Goal: Task Accomplishment & Management: Use online tool/utility

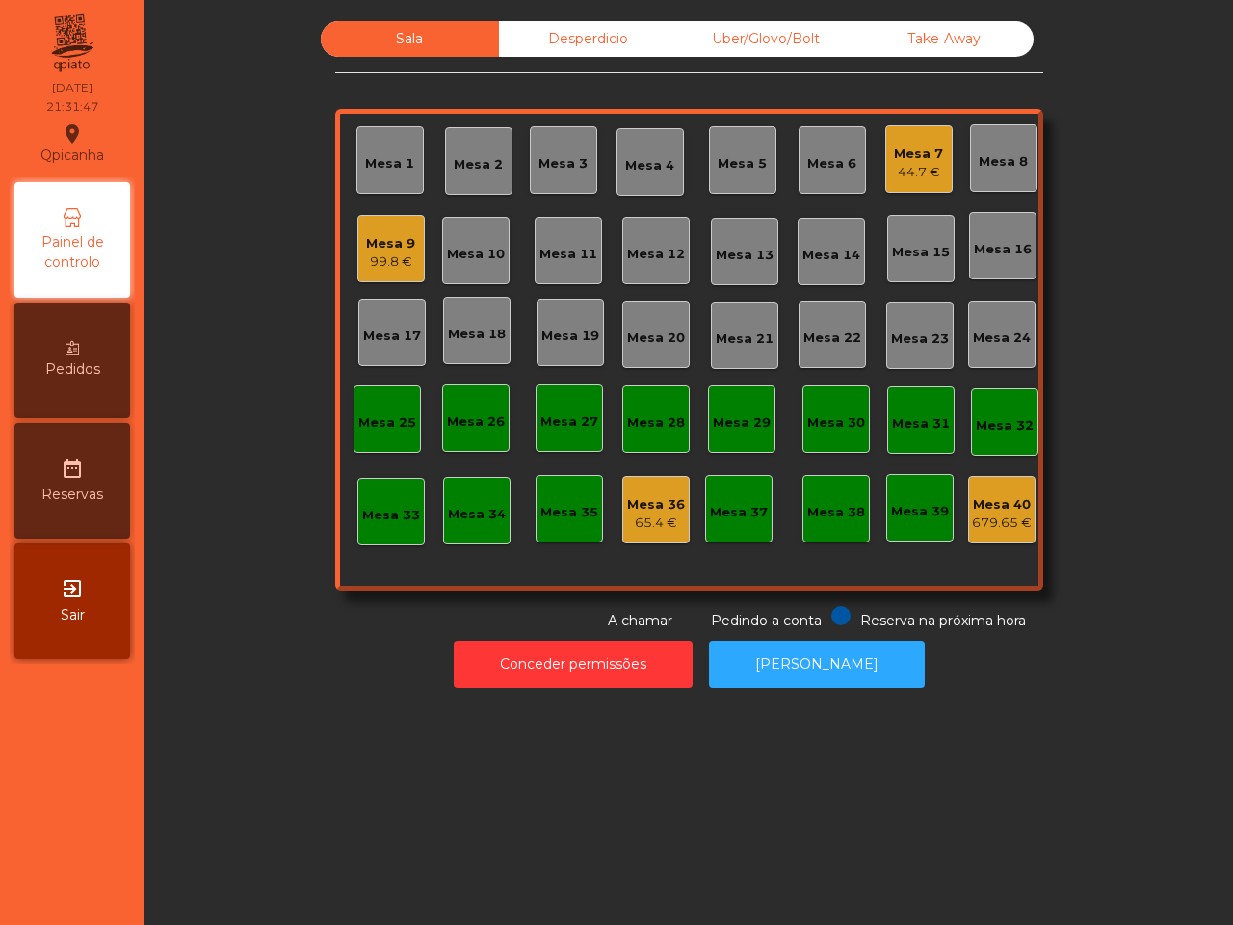
click at [371, 258] on div "99.8 €" at bounding box center [390, 261] width 49 height 19
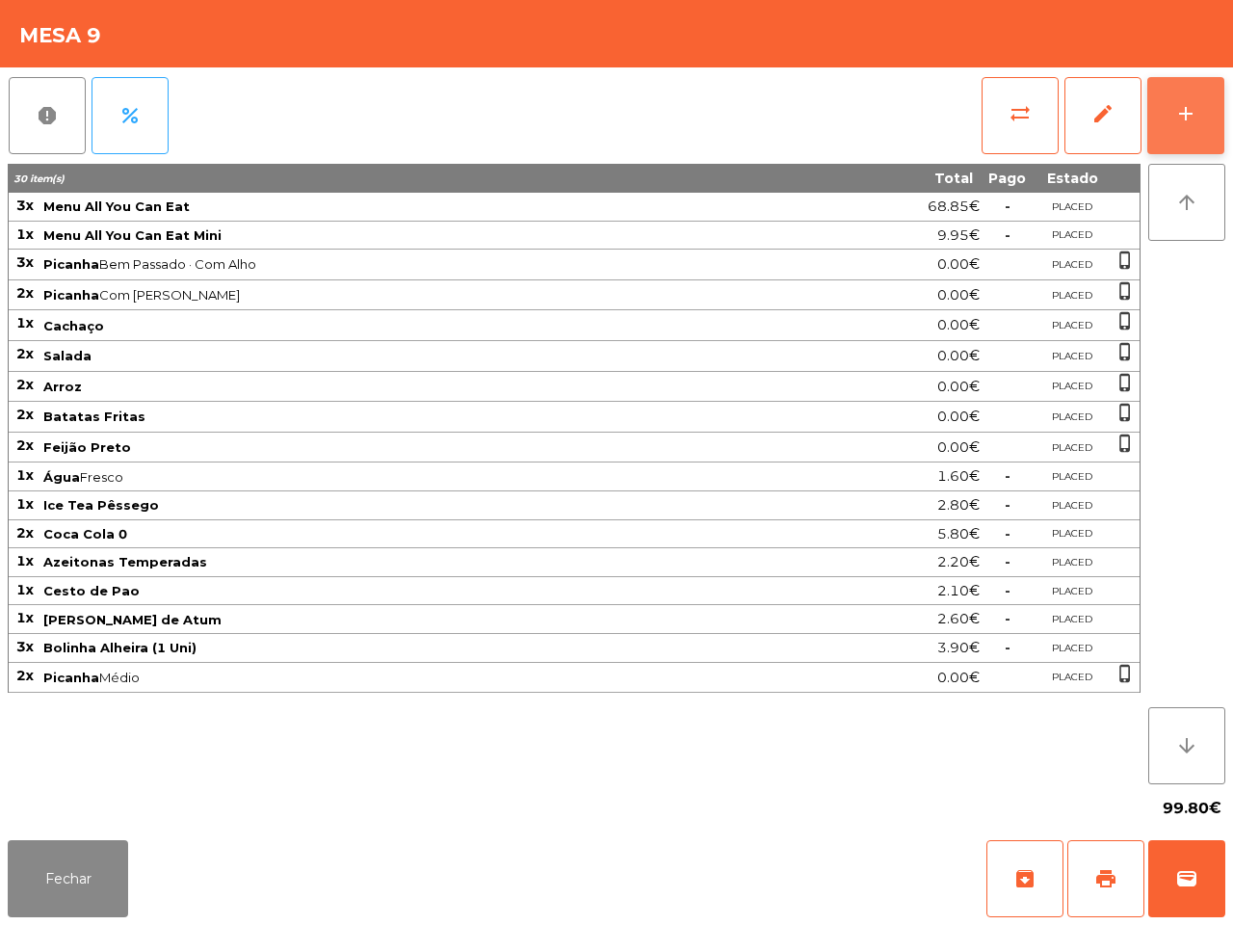
click at [1177, 137] on button "add" at bounding box center [1185, 115] width 77 height 77
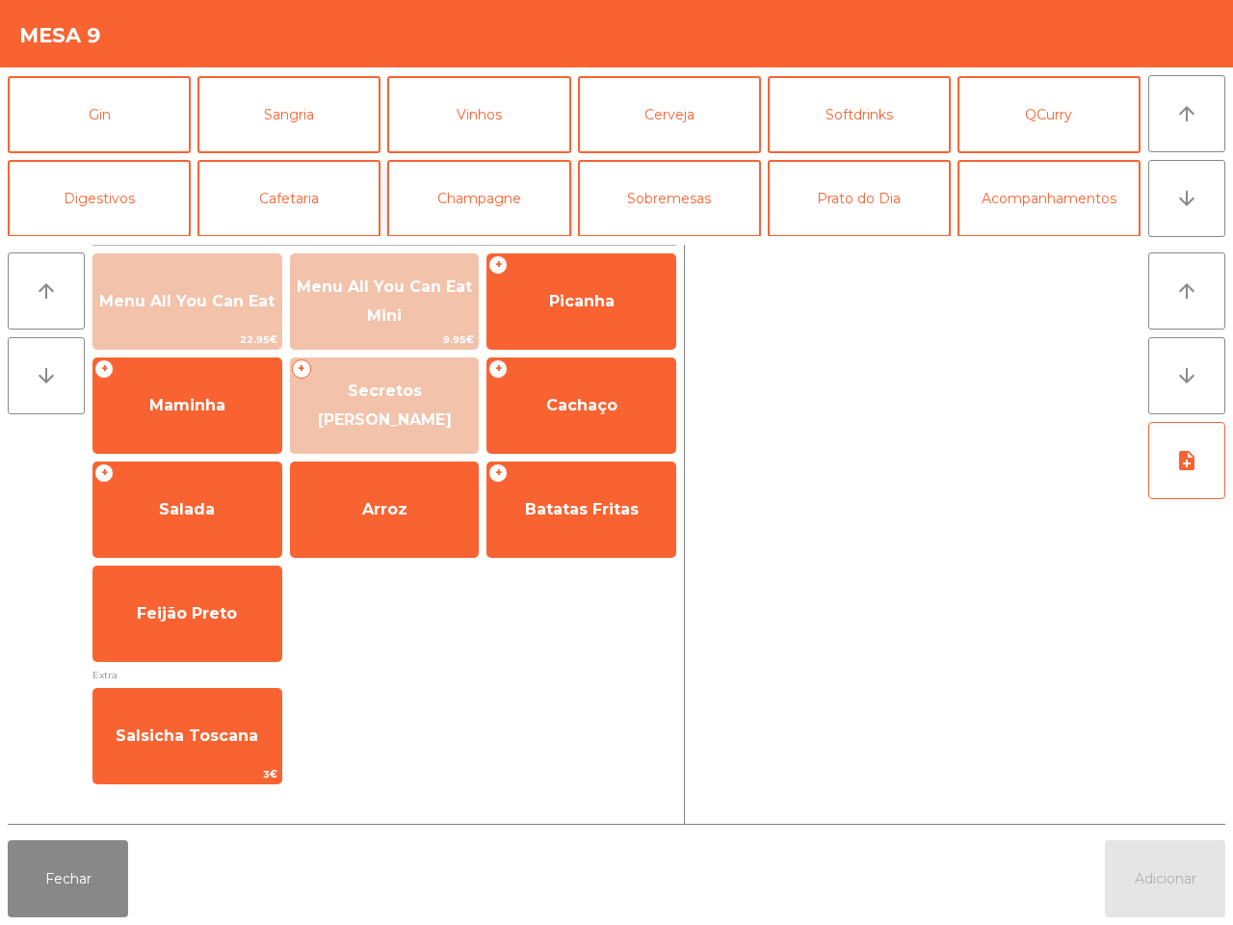
scroll to position [120, 0]
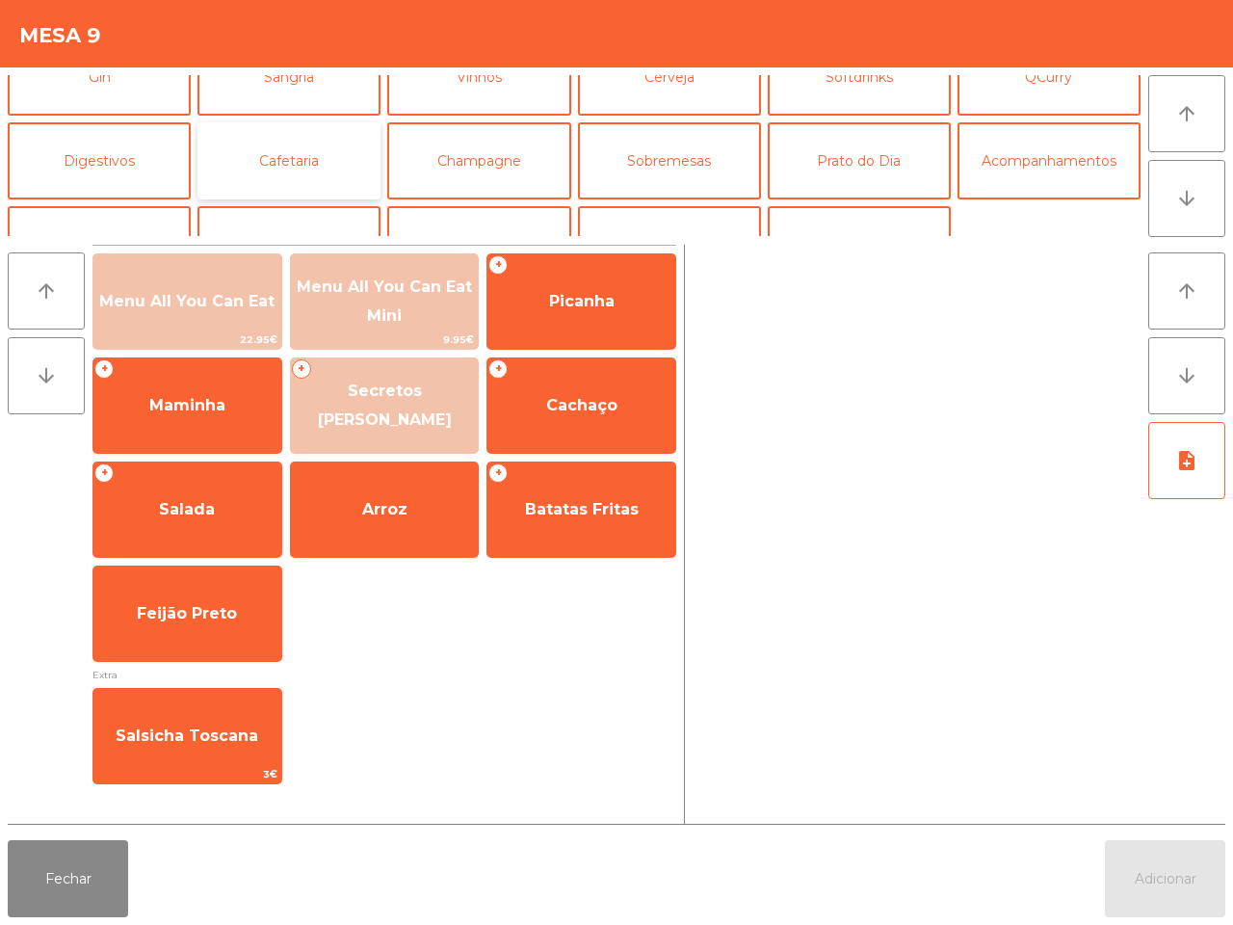
click at [273, 167] on button "Cafetaria" at bounding box center [288, 160] width 183 height 77
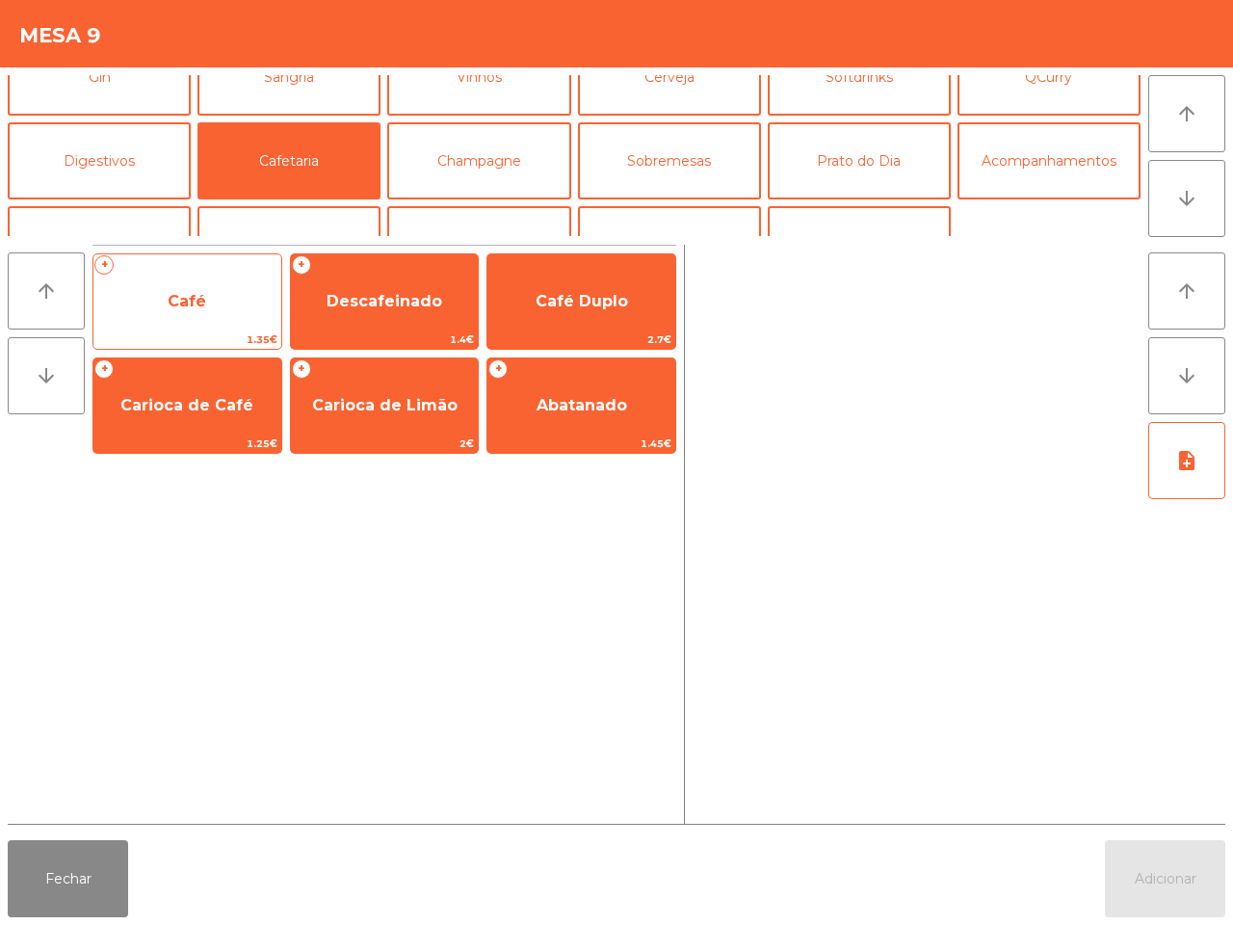
click at [242, 314] on span "Café" at bounding box center [187, 301] width 188 height 52
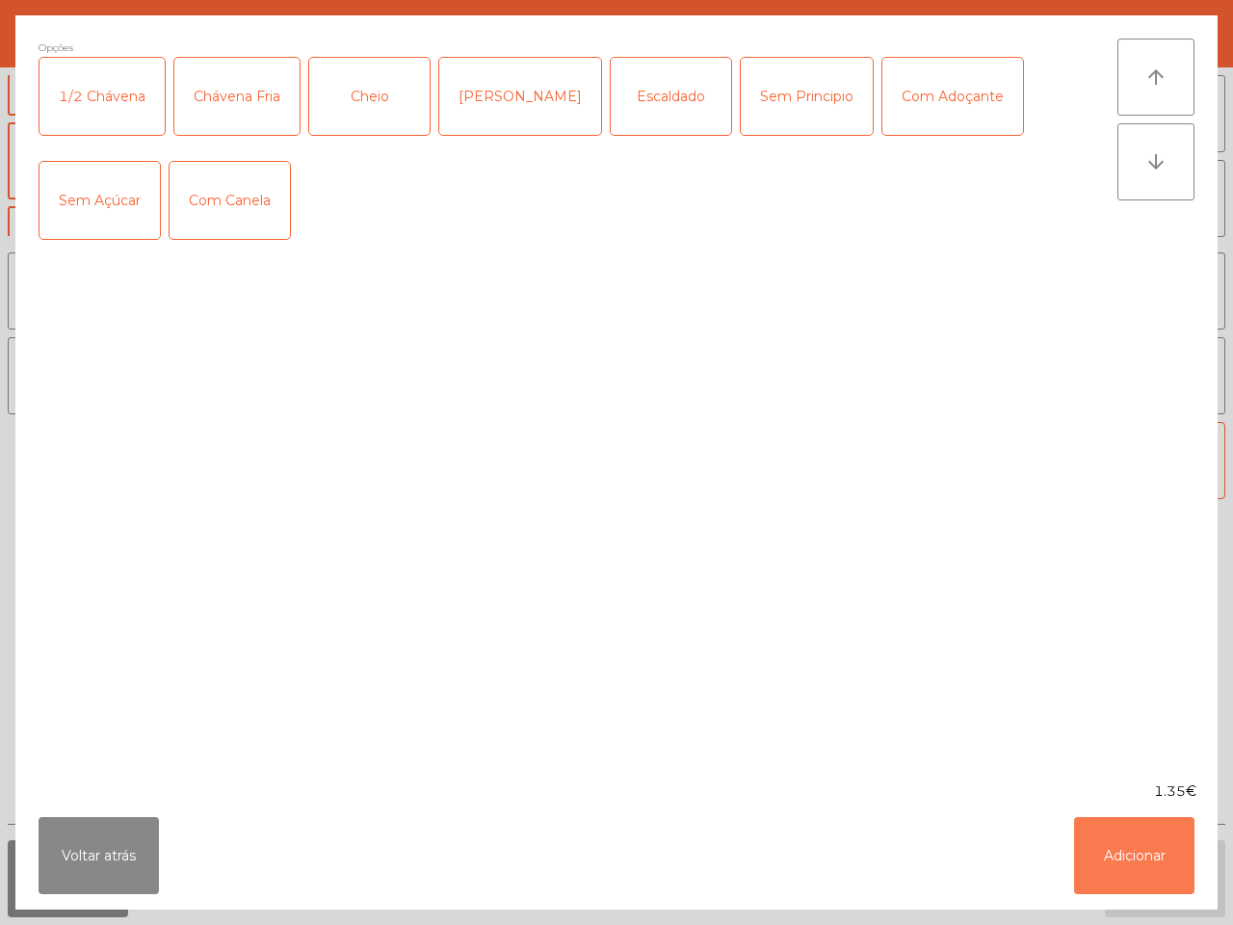
click at [1142, 848] on button "Adicionar" at bounding box center [1134, 855] width 120 height 77
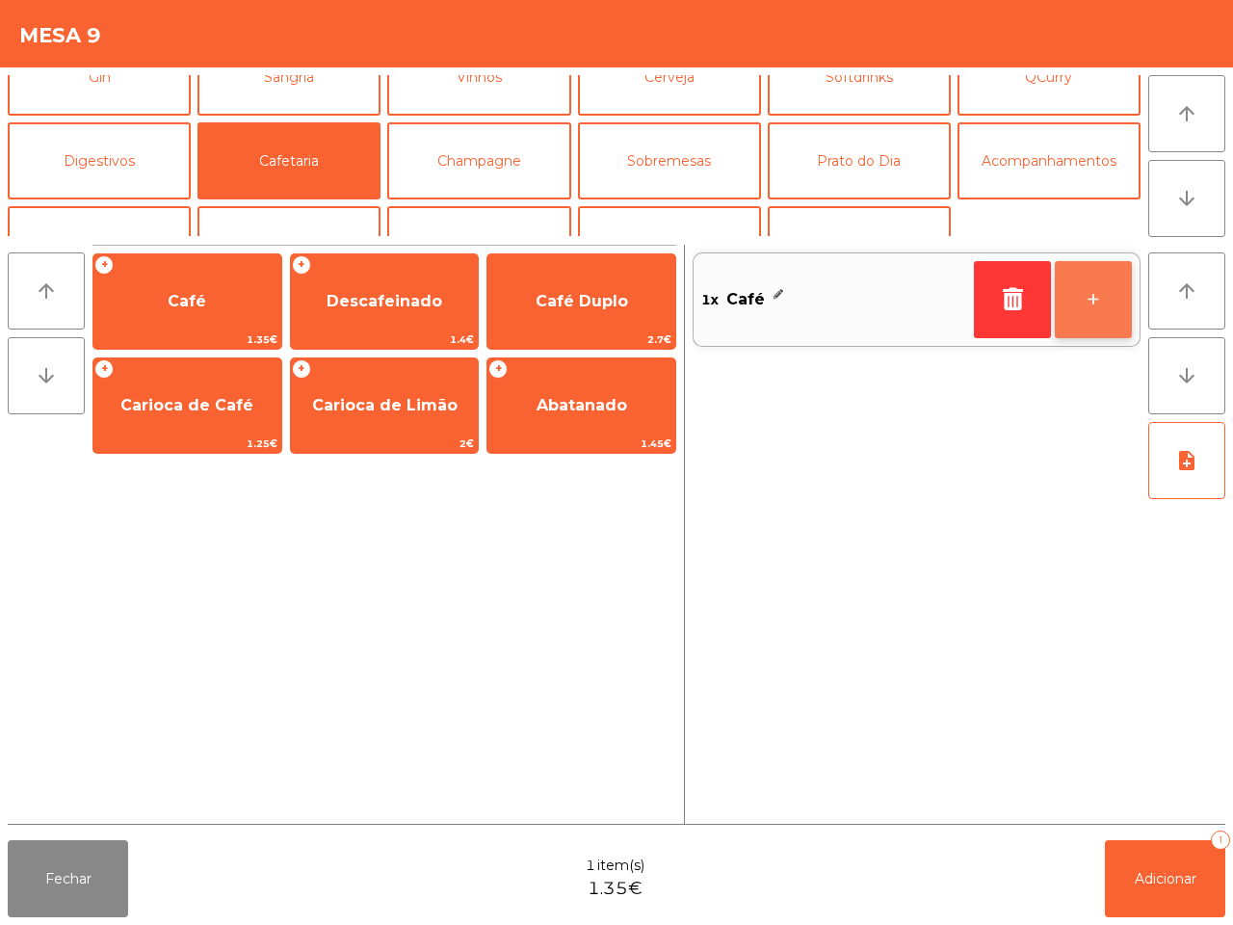
click at [1093, 295] on button "+" at bounding box center [1093, 299] width 77 height 77
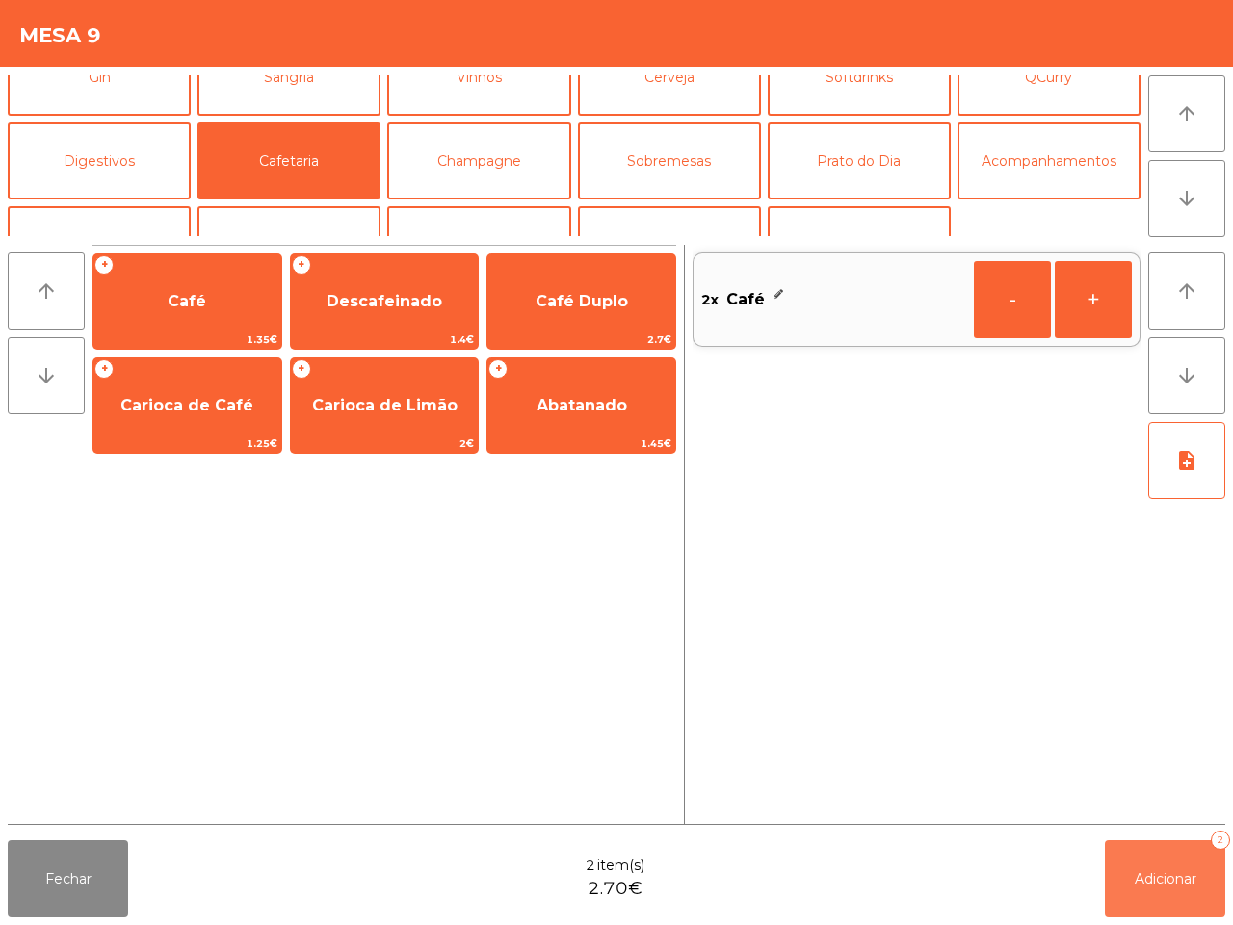
click at [1159, 863] on button "Adicionar 2" at bounding box center [1165, 878] width 120 height 77
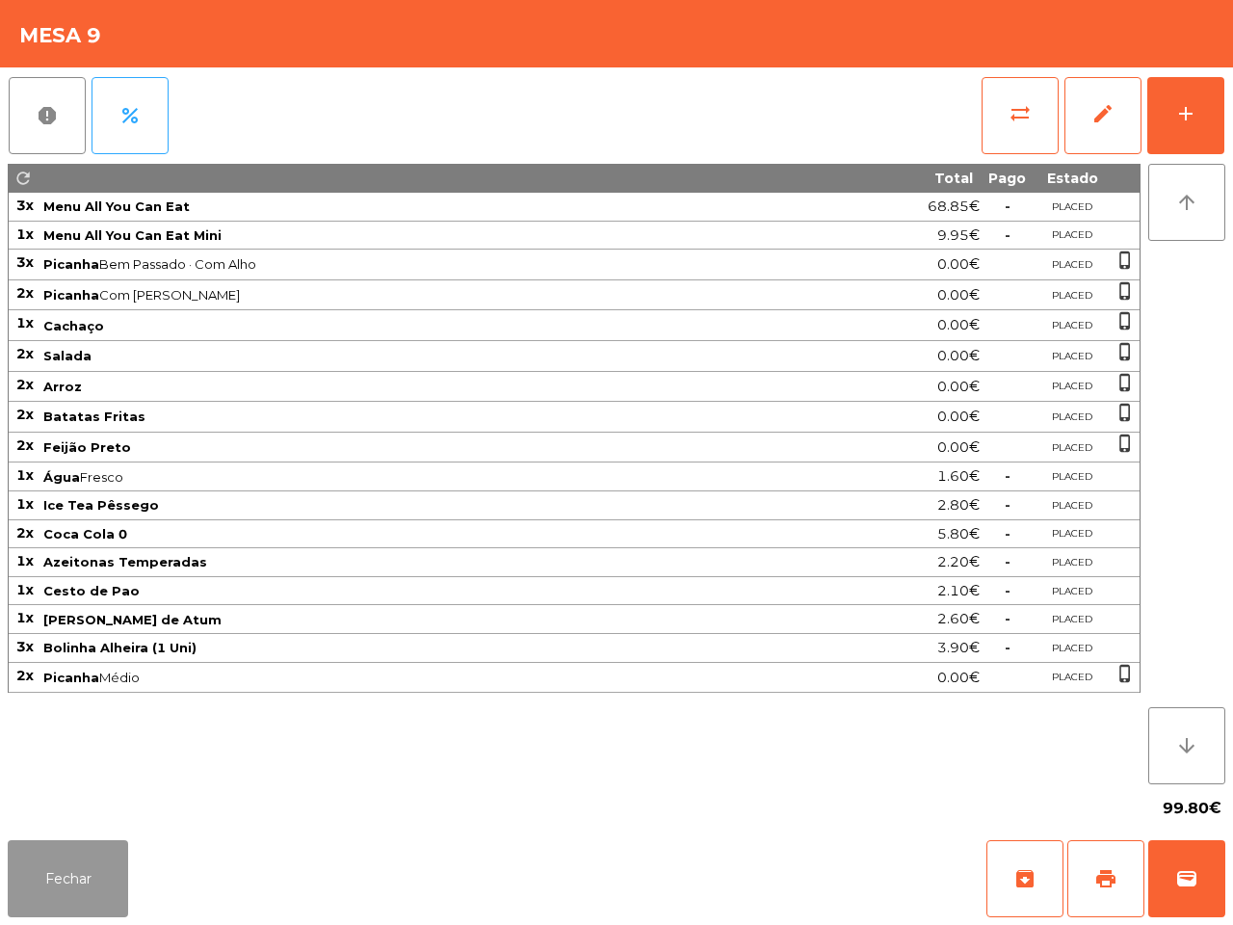
click at [74, 888] on button "Fechar" at bounding box center [68, 878] width 120 height 77
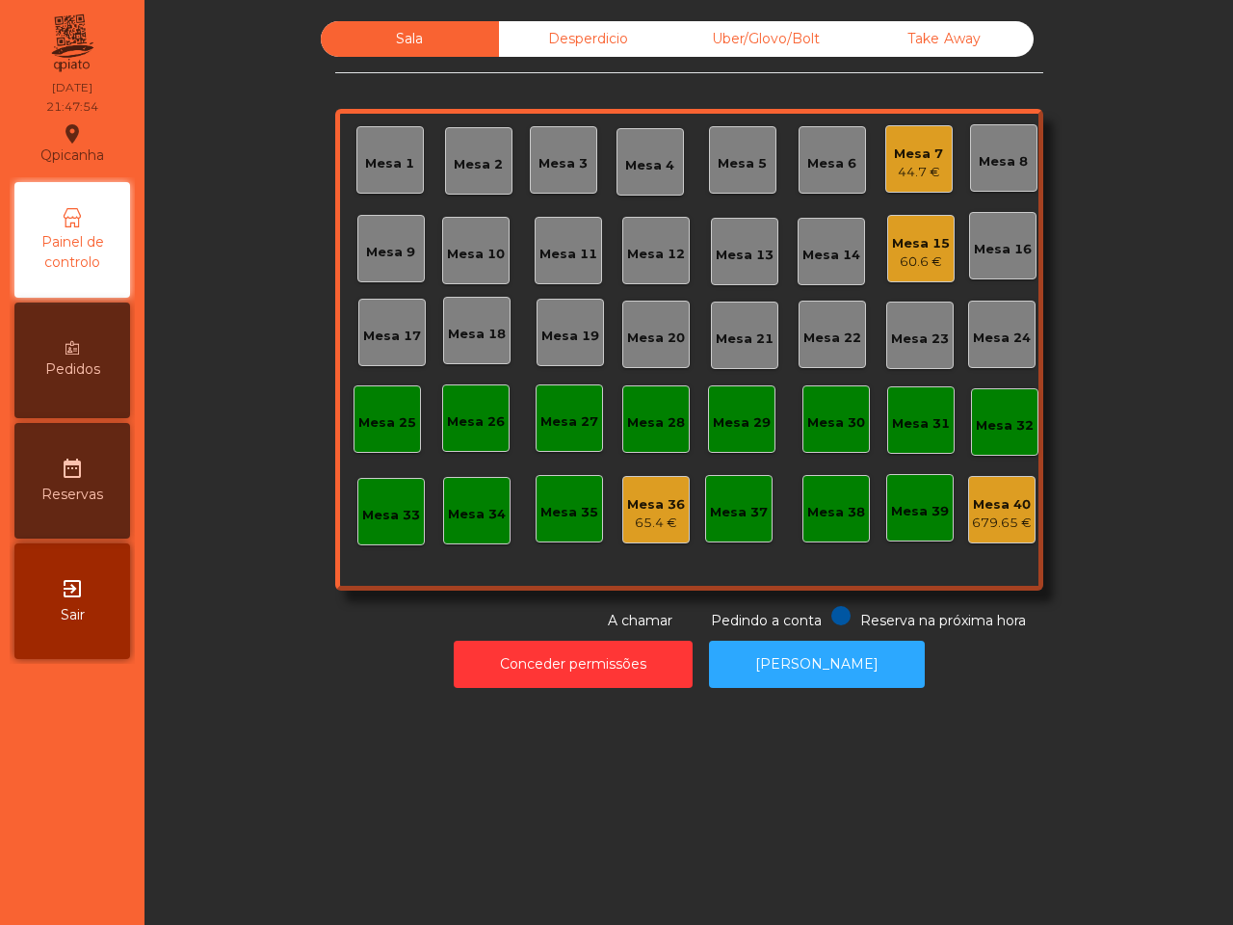
click at [906, 260] on div "60.6 €" at bounding box center [921, 261] width 58 height 19
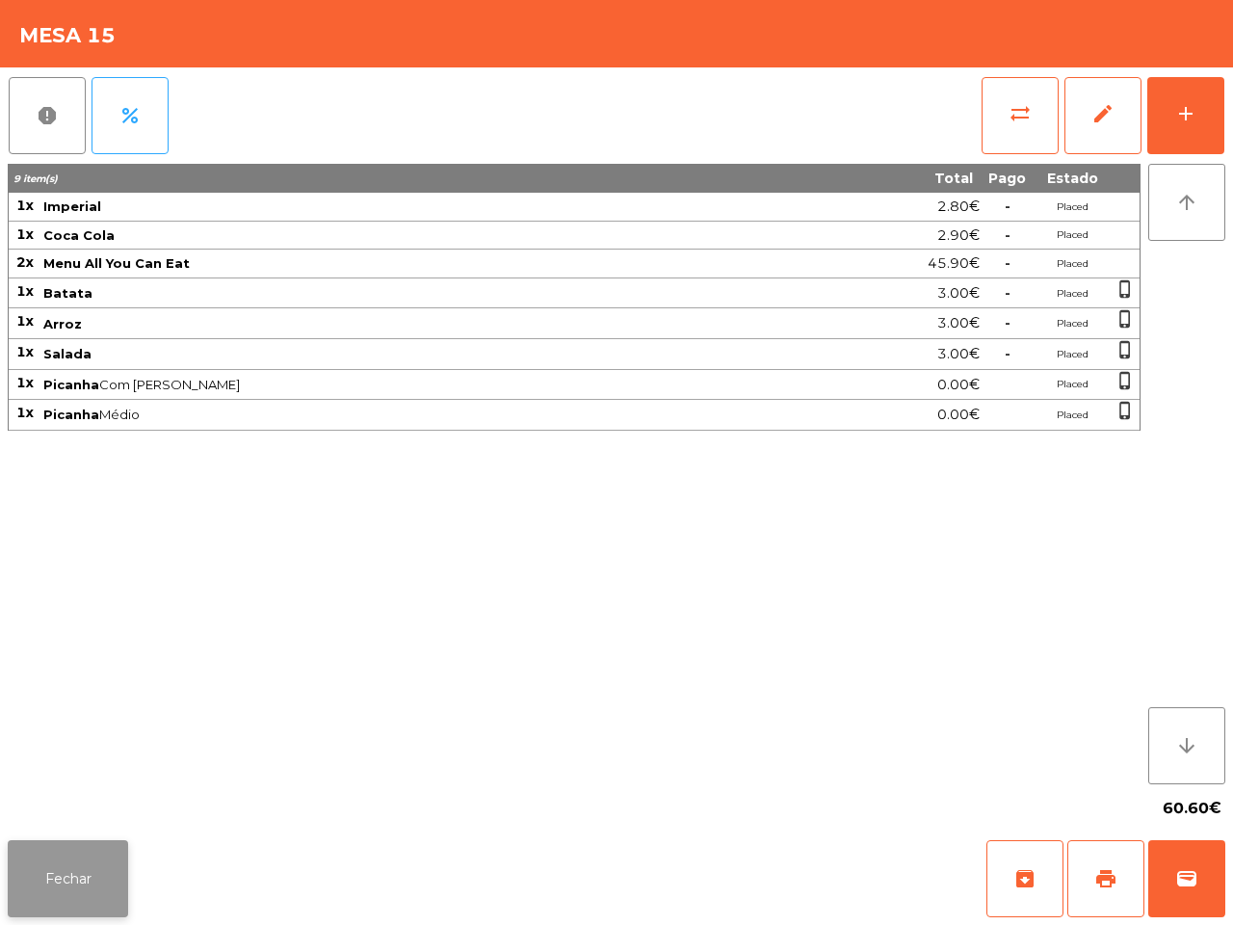
click at [120, 882] on button "Fechar" at bounding box center [68, 878] width 120 height 77
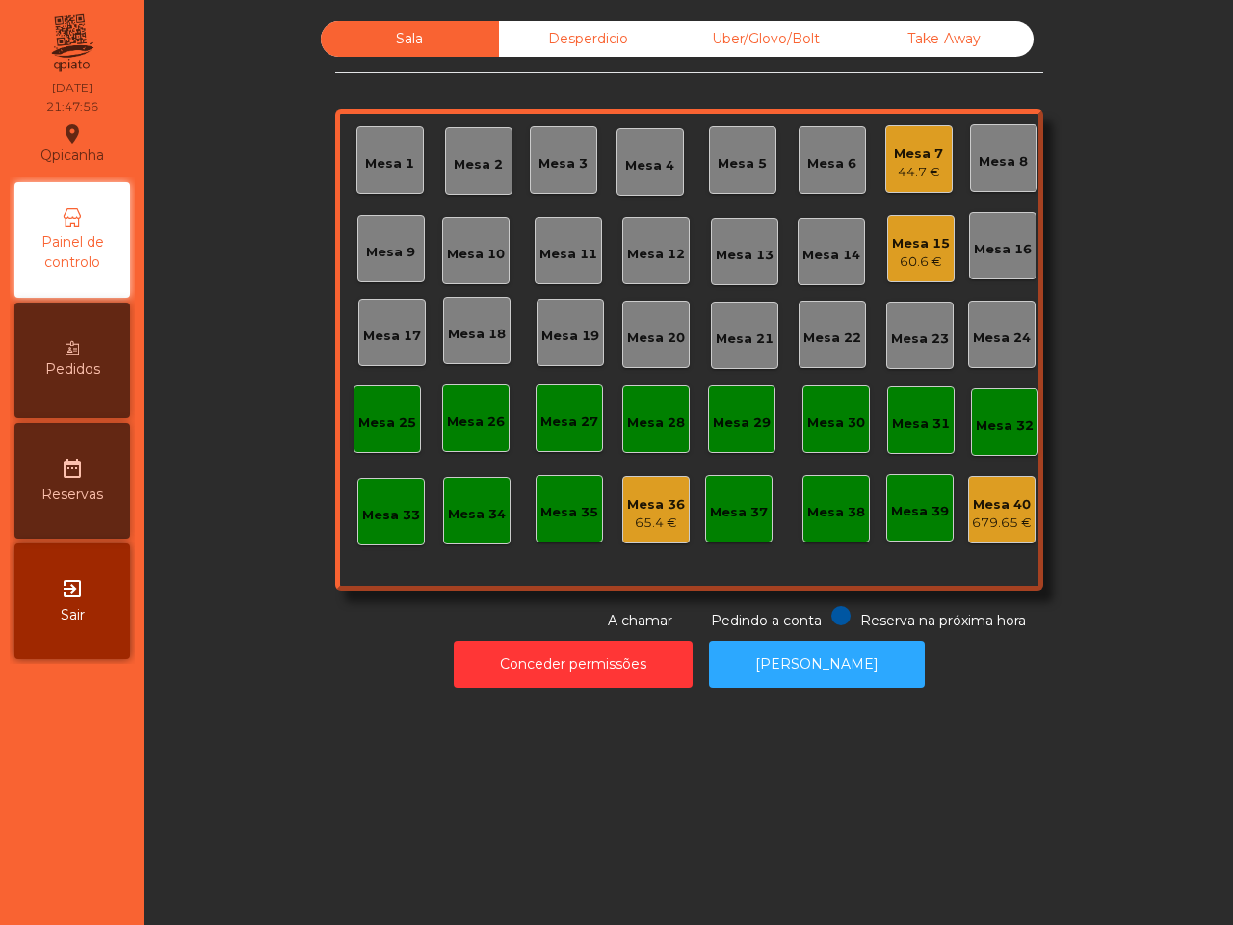
click at [661, 521] on div "65.4 €" at bounding box center [656, 522] width 58 height 19
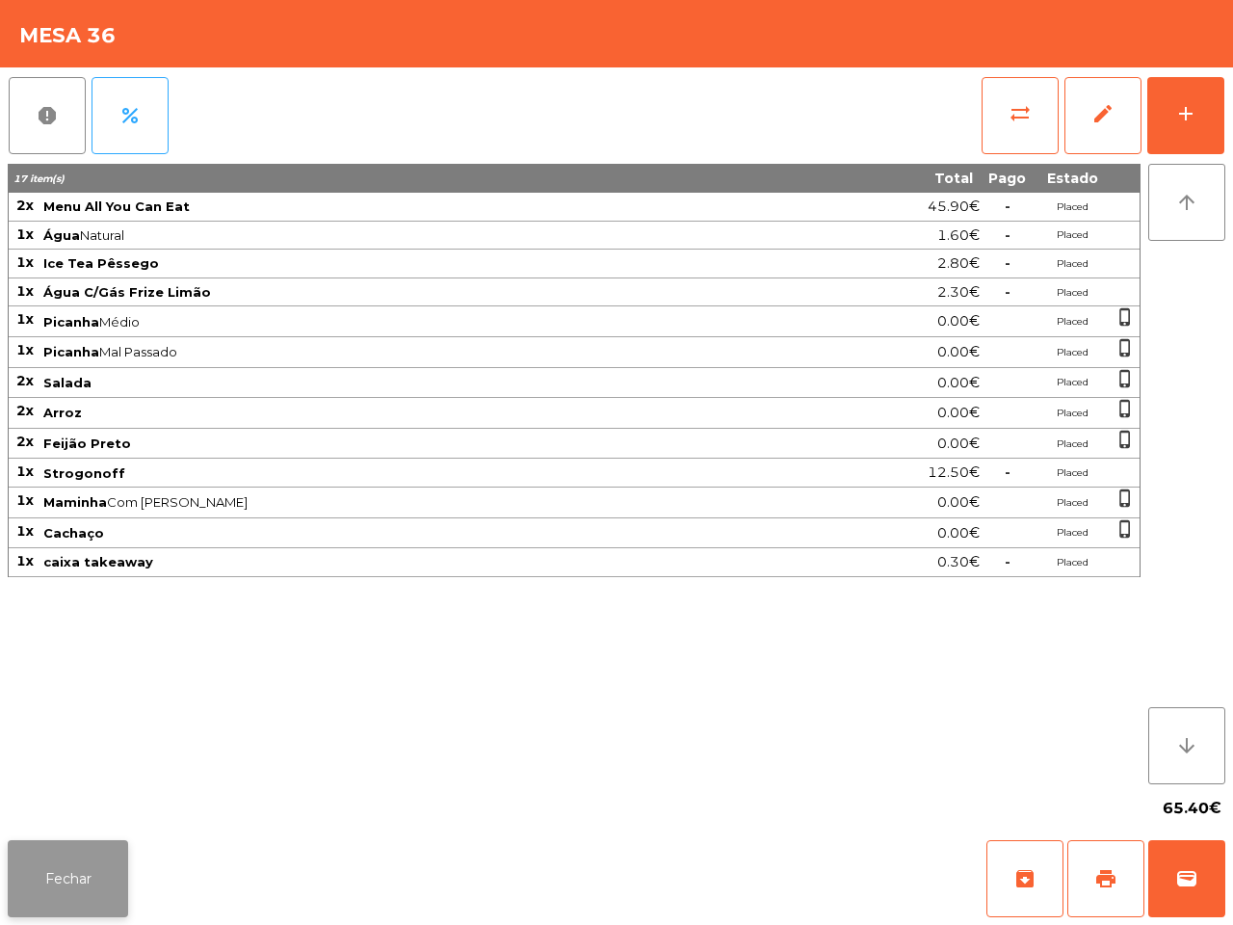
click at [104, 858] on button "Fechar" at bounding box center [68, 878] width 120 height 77
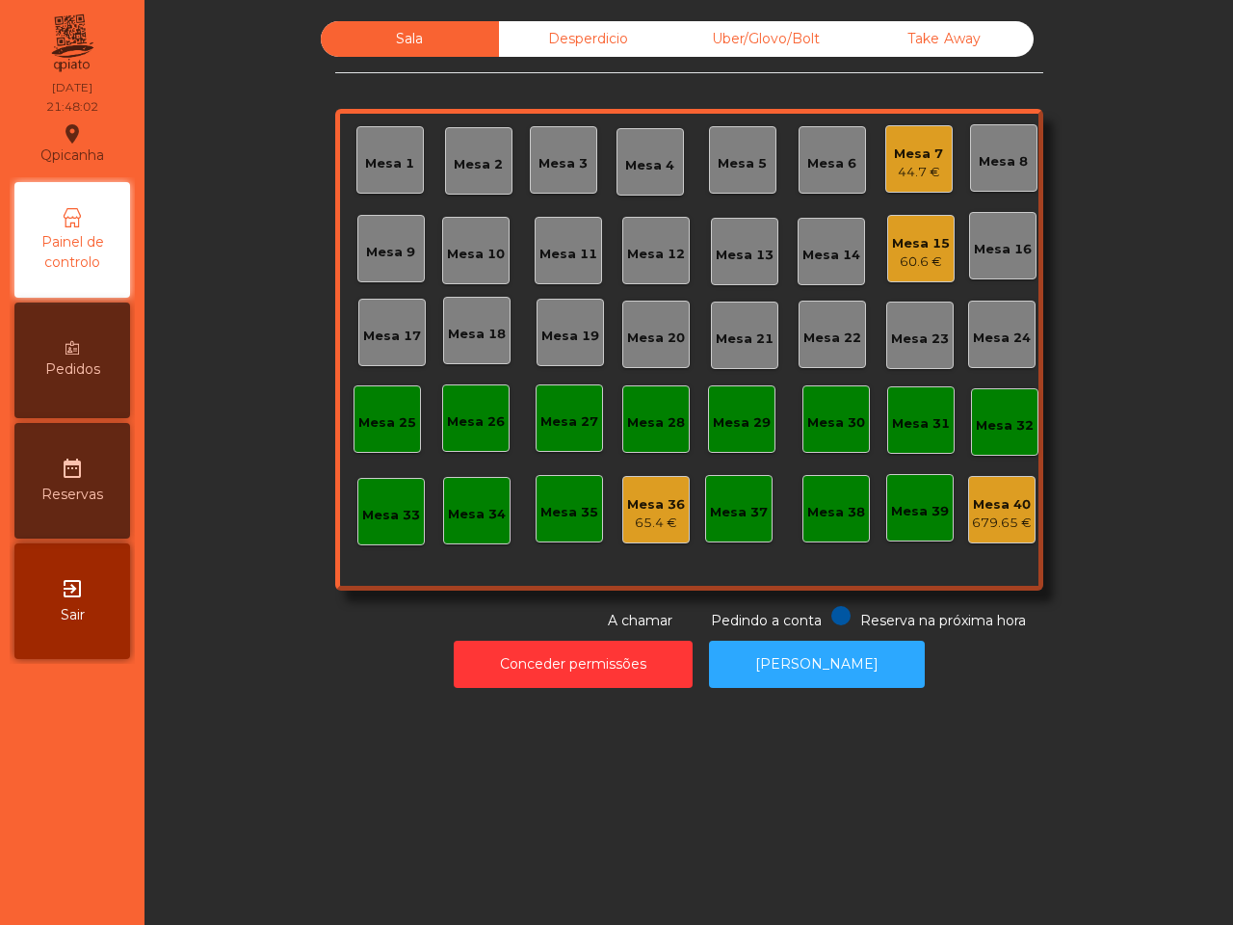
click at [903, 163] on div "44.7 €" at bounding box center [918, 172] width 49 height 19
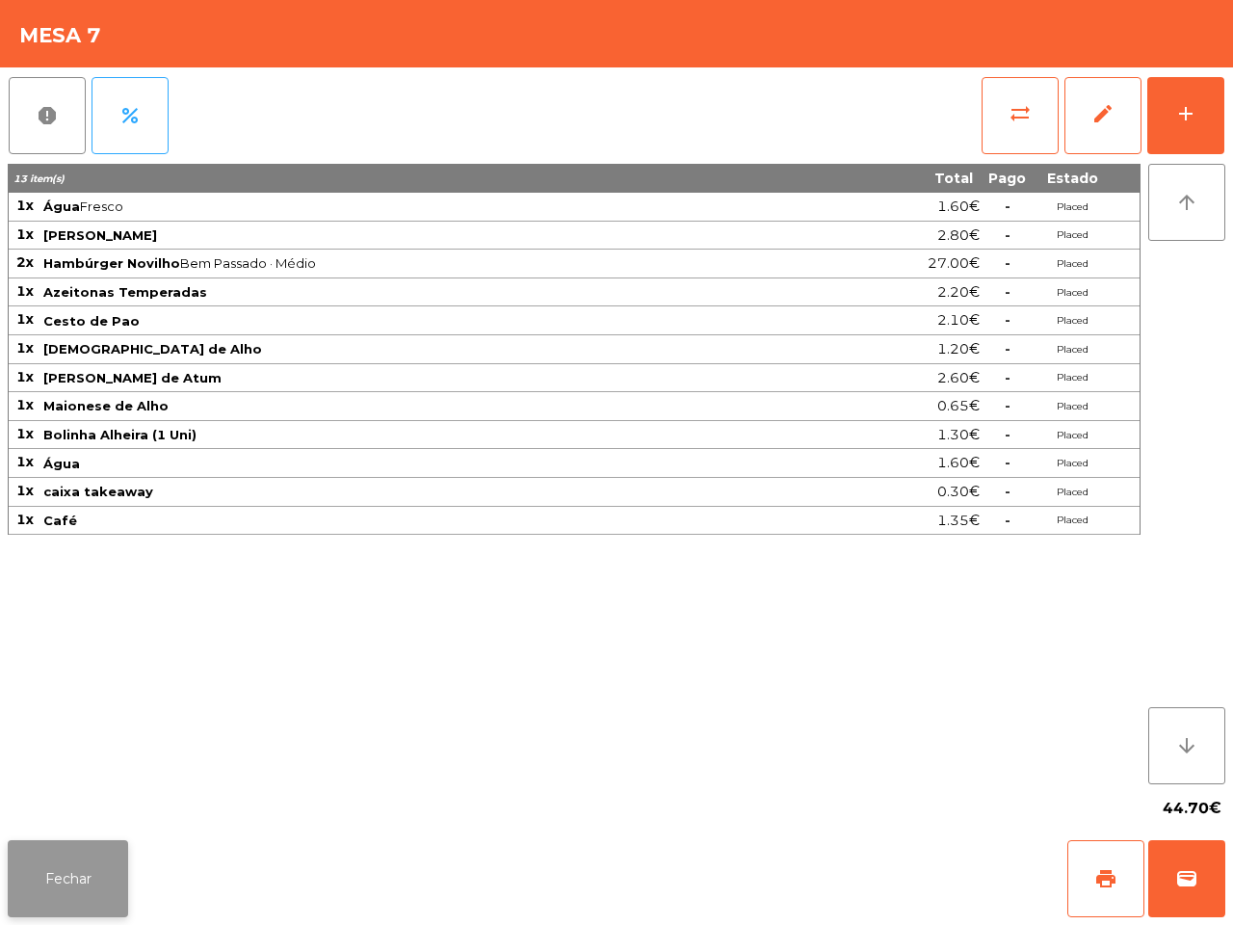
click at [118, 855] on button "Fechar" at bounding box center [68, 878] width 120 height 77
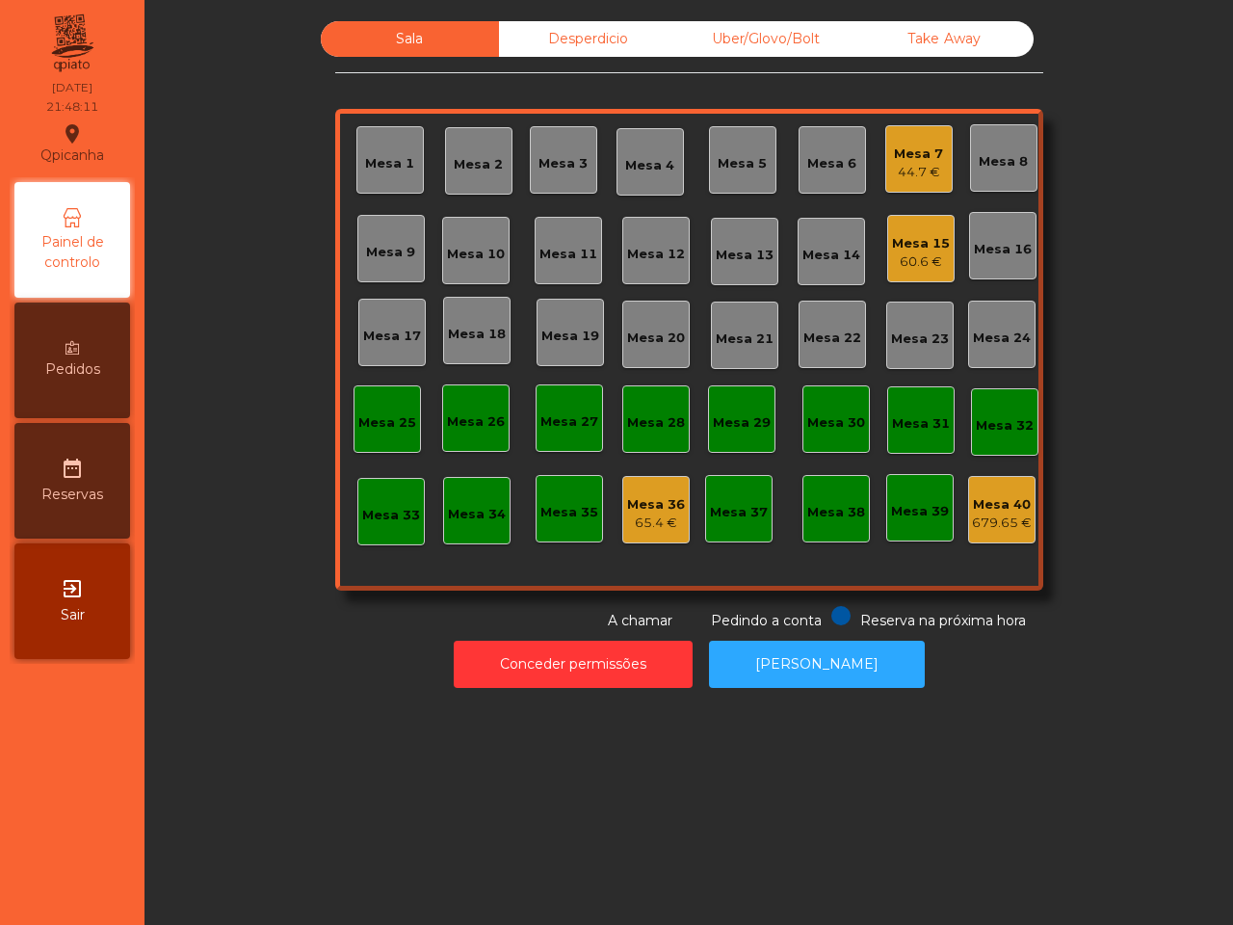
click at [907, 260] on div "60.6 €" at bounding box center [921, 261] width 58 height 19
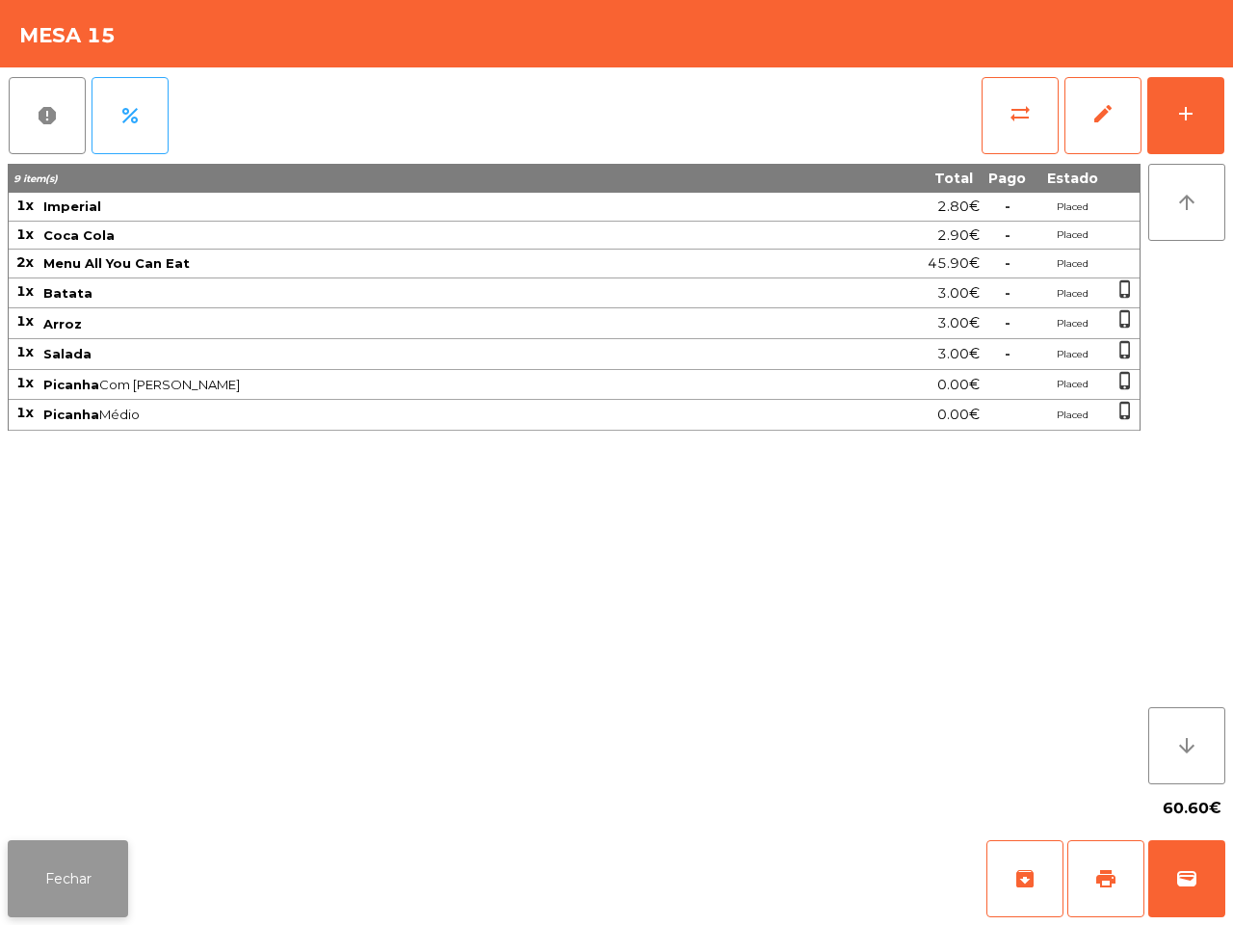
click at [107, 868] on button "Fechar" at bounding box center [68, 878] width 120 height 77
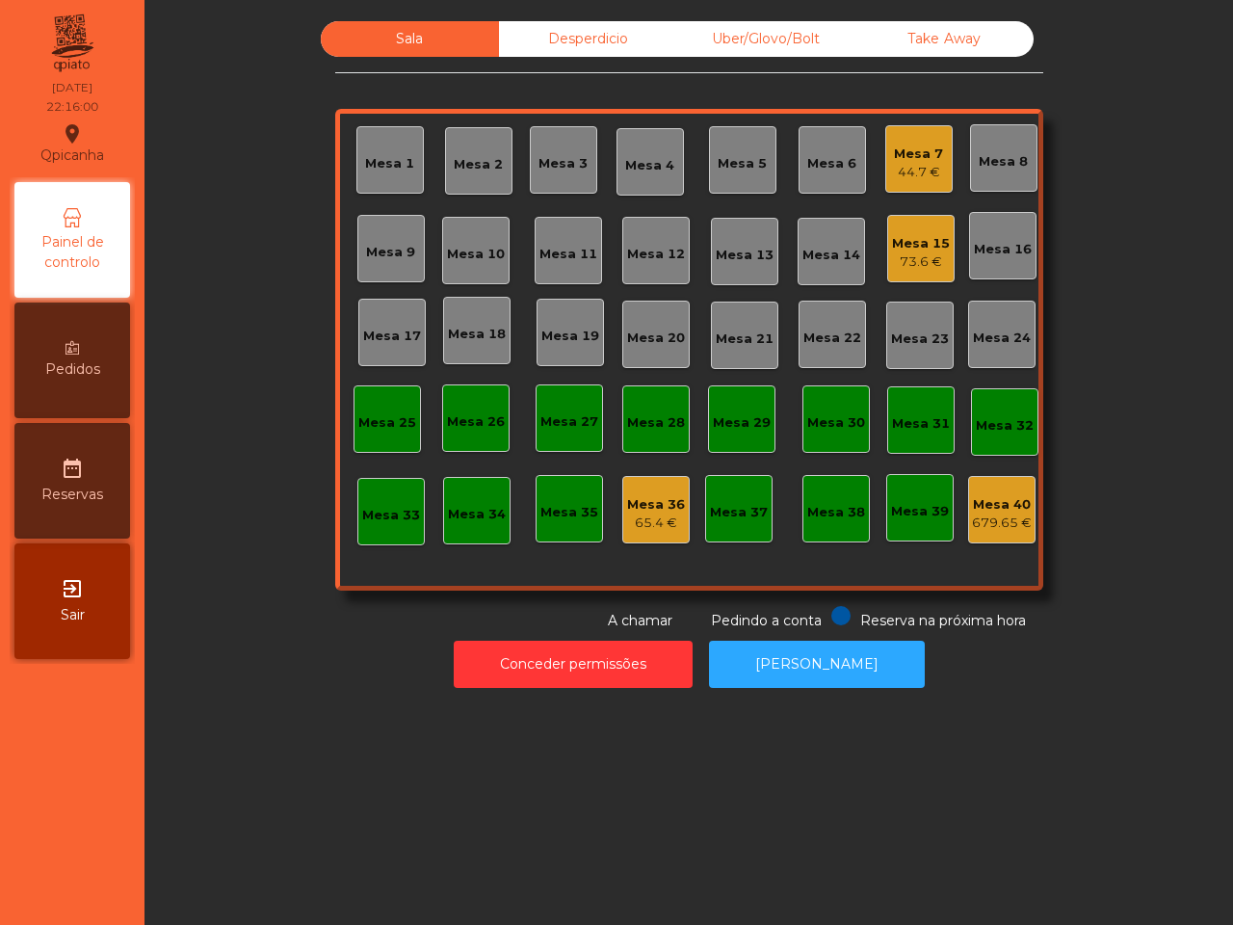
click at [928, 241] on div "Mesa 15" at bounding box center [921, 243] width 58 height 19
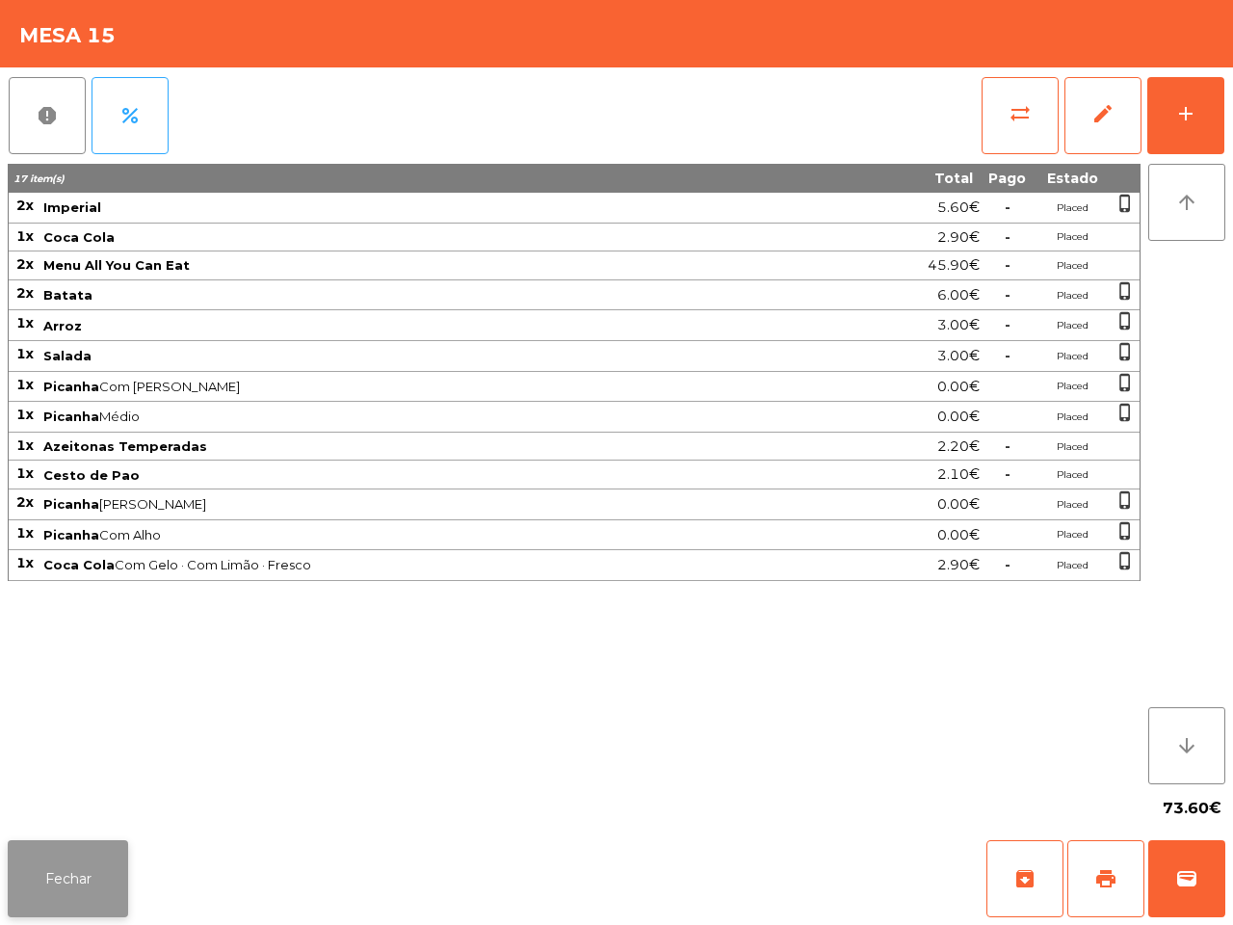
click at [65, 883] on button "Fechar" at bounding box center [68, 878] width 120 height 77
